Goal: Communication & Community: Answer question/provide support

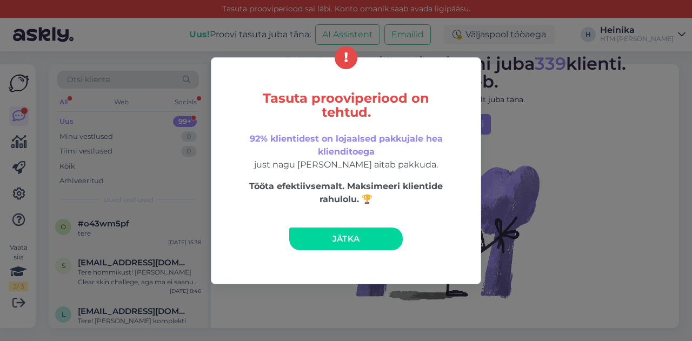
click at [351, 239] on span "Jätka" at bounding box center [346, 238] width 28 height 10
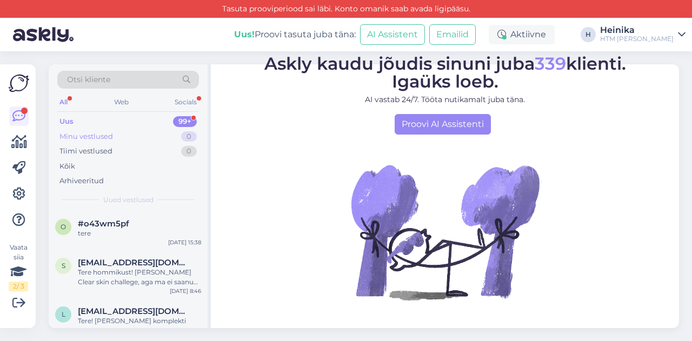
click at [128, 135] on div "Minu vestlused 0" at bounding box center [128, 136] width 142 height 15
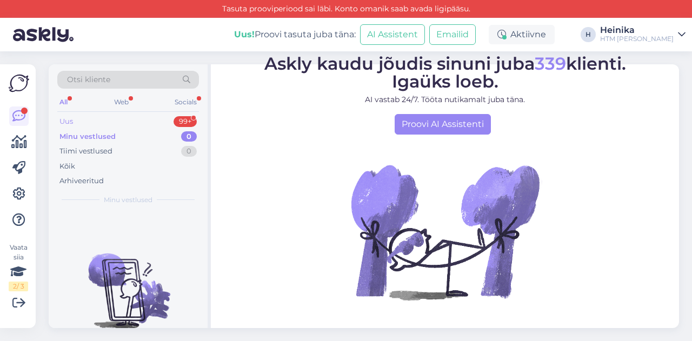
click at [122, 125] on div "Uus 99+" at bounding box center [128, 121] width 142 height 15
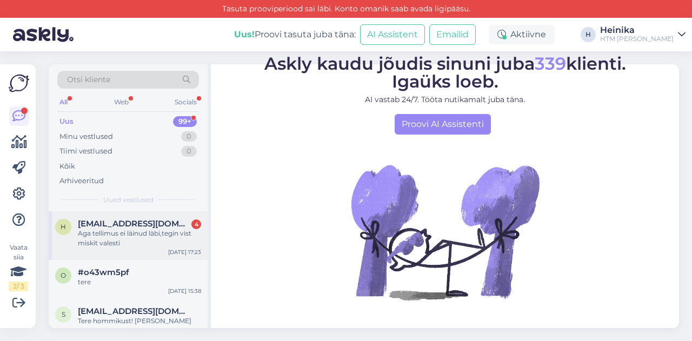
click at [151, 225] on span "[EMAIL_ADDRESS][DOMAIN_NAME]" at bounding box center [134, 224] width 112 height 10
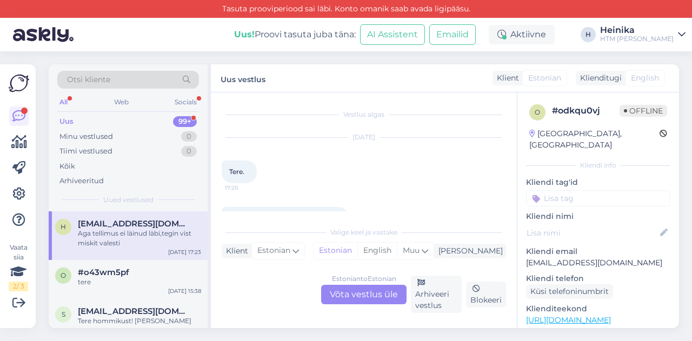
scroll to position [54, 0]
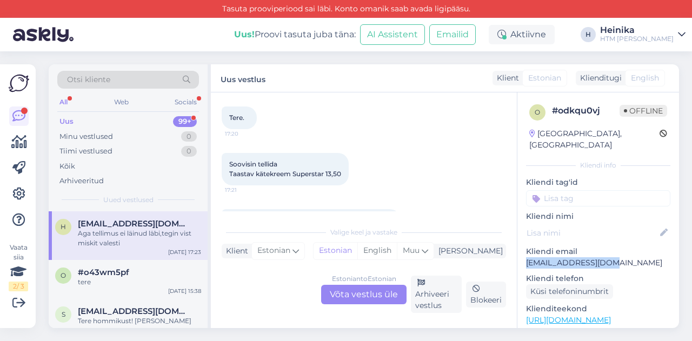
drag, startPoint x: 611, startPoint y: 250, endPoint x: 525, endPoint y: 249, distance: 86.5
click at [525, 249] on div "o # odkqu0vj Offline [GEOGRAPHIC_DATA], [GEOGRAPHIC_DATA] Kliendi info Kliendi …" at bounding box center [598, 319] width 162 height 455
copy p "[EMAIL_ADDRESS][DOMAIN_NAME]"
click at [364, 290] on div "Estonian to Estonian Võta vestlus üle" at bounding box center [363, 294] width 85 height 19
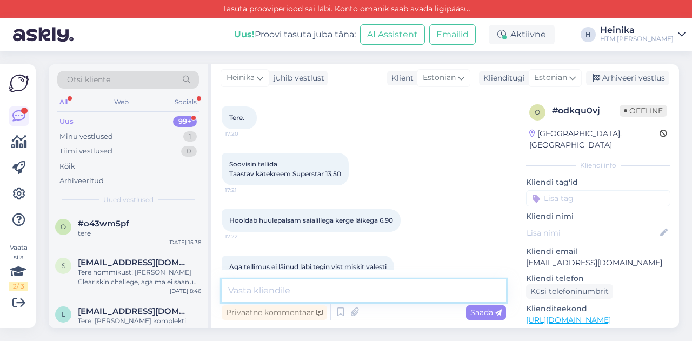
click at [345, 292] on textarea at bounding box center [364, 290] width 284 height 23
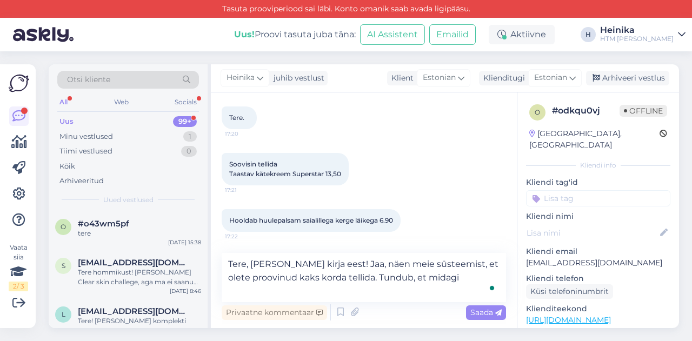
click at [599, 315] on link "[URL][DOMAIN_NAME]" at bounding box center [568, 320] width 85 height 10
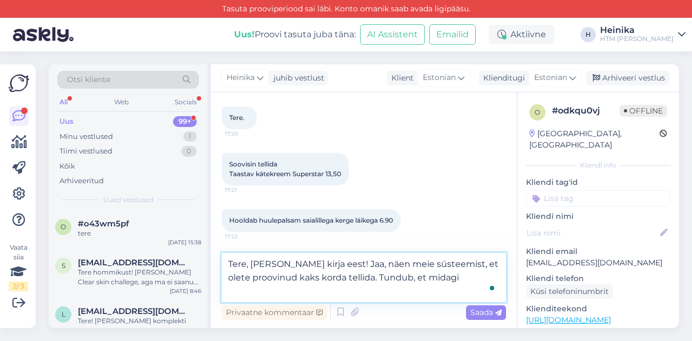
click at [428, 294] on textarea "Tere, [PERSON_NAME] kirja eest! Jaa, näen meie süsteemist, et olete proovinud k…" at bounding box center [364, 277] width 284 height 49
click at [307, 286] on textarea "Tere, [PERSON_NAME] kirja eest! Jaa, näen meie süsteemist, et olete proovinud k…" at bounding box center [364, 277] width 284 height 49
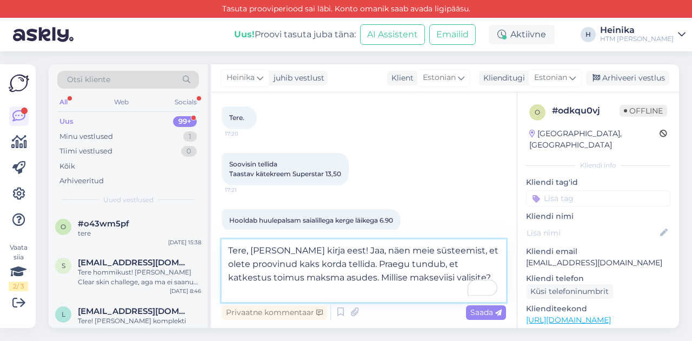
click at [378, 293] on textarea "Tere, [PERSON_NAME] kirja eest! Jaa, näen meie süsteemist, et olete proovinud k…" at bounding box center [364, 270] width 284 height 63
click at [438, 289] on textarea "Tere, [PERSON_NAME] kirja eest! Jaa, näen meie süsteemist, et olete proovinud k…" at bounding box center [364, 270] width 284 height 63
click at [445, 290] on textarea "Tere, [PERSON_NAME] kirja eest! Jaa, näen meie süsteemist, et olete proovinud k…" at bounding box center [364, 270] width 284 height 63
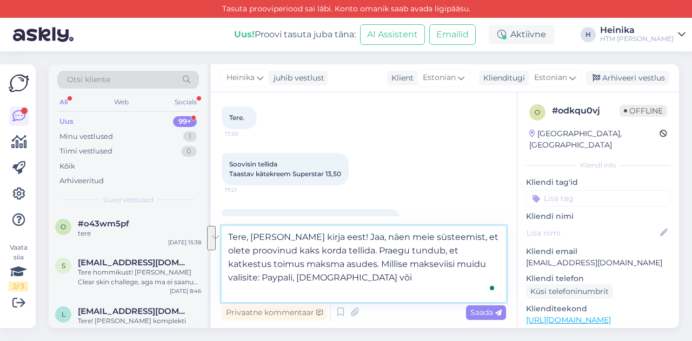
drag, startPoint x: 444, startPoint y: 279, endPoint x: 457, endPoint y: 290, distance: 16.9
click at [457, 290] on textarea "Tere, [PERSON_NAME] kirja eest! Jaa, näen meie süsteemist, et olete proovinud k…" at bounding box center [364, 264] width 284 height 76
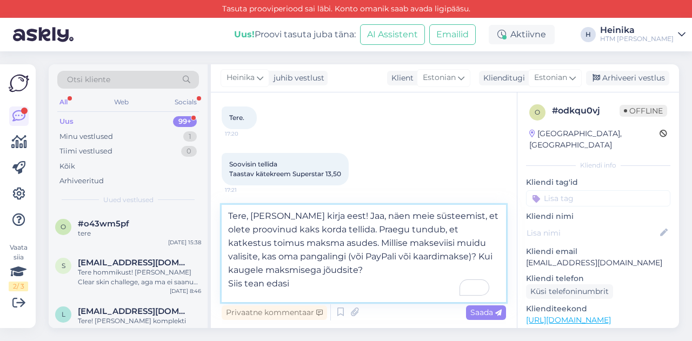
scroll to position [6, 0]
drag, startPoint x: 303, startPoint y: 298, endPoint x: 230, endPoint y: 300, distance: 73.0
click at [230, 300] on textarea "Tere, [PERSON_NAME] kirja eest! Jaa, näen meie süsteemist, et olete proovinud k…" at bounding box center [364, 253] width 284 height 97
click at [295, 230] on textarea "Tere, [PERSON_NAME] kirja eest! Jaa, näen meie süsteemist, et olete proovinud k…" at bounding box center [364, 253] width 284 height 97
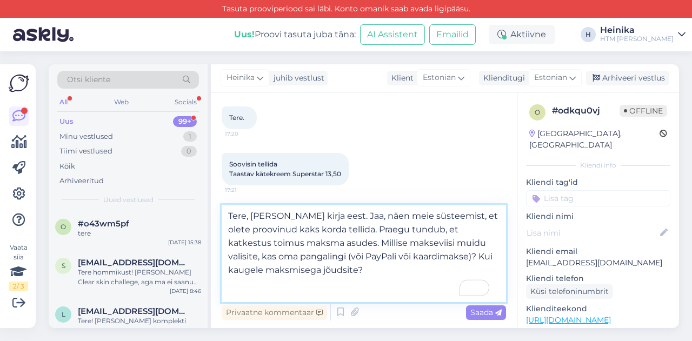
click at [350, 245] on textarea "Tere, [PERSON_NAME] kirja eest. Jaa, näen meie süsteemist, et olete proovinud k…" at bounding box center [364, 253] width 284 height 97
click at [444, 283] on textarea "Tere, [PERSON_NAME] kirja eest. Jaa, näen meie süsteemist, et olete proovinud k…" at bounding box center [364, 253] width 284 height 97
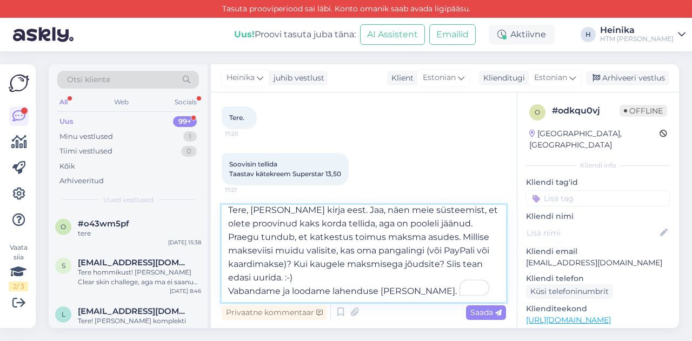
scroll to position [33, 0]
drag, startPoint x: 408, startPoint y: 296, endPoint x: 281, endPoint y: 279, distance: 128.5
click at [281, 279] on textarea "Tere, [PERSON_NAME] kirja eest. Jaa, näen meie süsteemist, et olete proovinud k…" at bounding box center [364, 253] width 284 height 97
click at [291, 286] on textarea "Tere, [PERSON_NAME] kirja eest. Jaa, näen meie süsteemist, et olete proovinud k…" at bounding box center [364, 253] width 284 height 97
drag, startPoint x: 408, startPoint y: 278, endPoint x: 218, endPoint y: 278, distance: 190.2
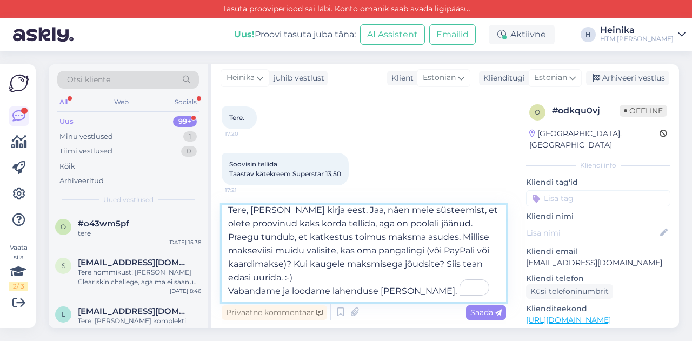
click at [218, 278] on div "Otsi kliente All Web Socials Uus 99+ Minu vestlused 1 Tiimi vestlused 0 Kõik Ar…" at bounding box center [364, 196] width 630 height 264
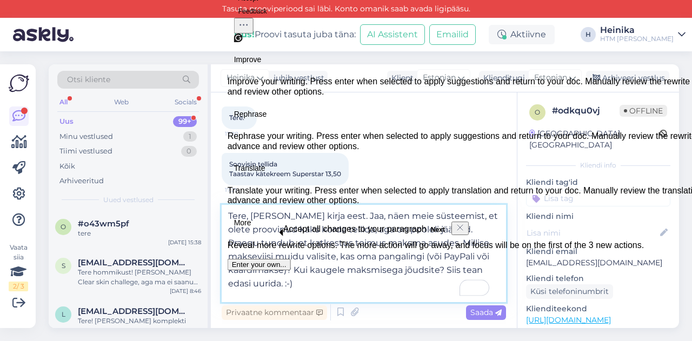
click at [358, 293] on textarea "Tere, [PERSON_NAME] kirja eest. Jaa, näen meie süsteemist, et olete proovinud k…" at bounding box center [364, 253] width 284 height 97
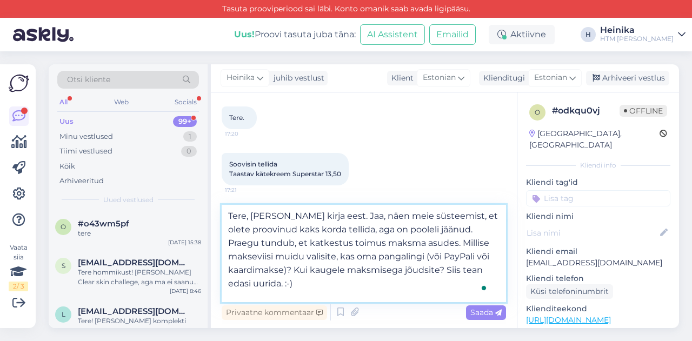
scroll to position [6, 0]
type textarea "Tere, [PERSON_NAME] kirja eest. Jaa, näen meie süsteemist, et olete proovinud k…"
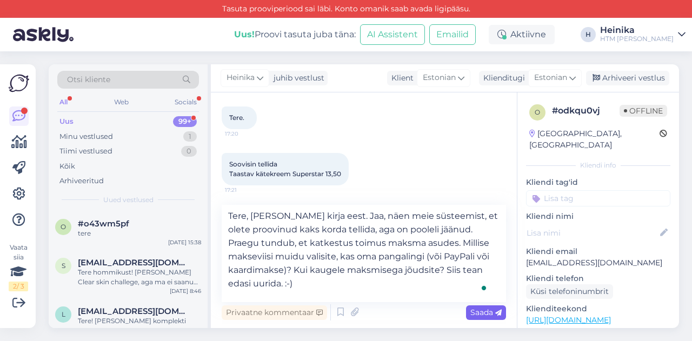
click at [470, 310] on div "Saada" at bounding box center [486, 312] width 40 height 15
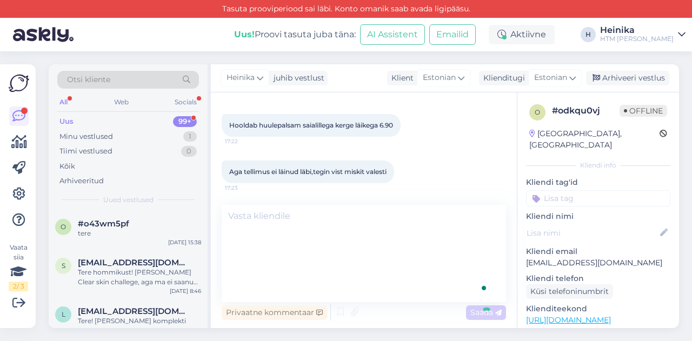
scroll to position [0, 0]
